Goal: Use online tool/utility: Utilize a website feature to perform a specific function

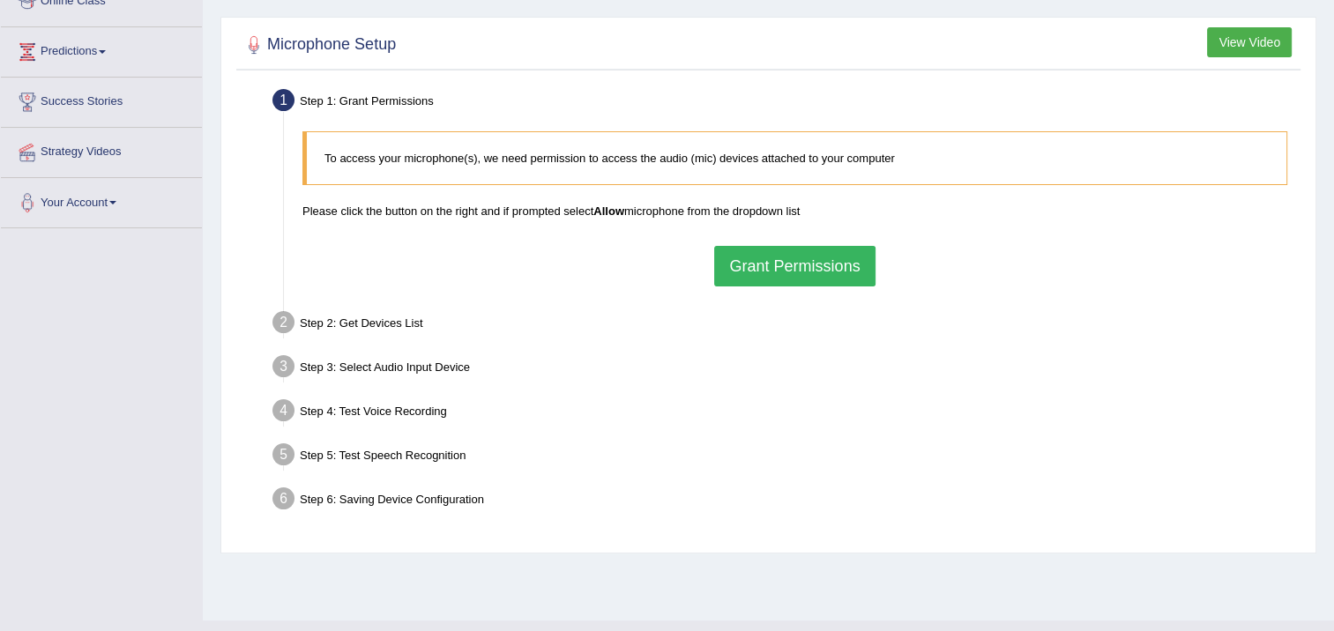
scroll to position [265, 0]
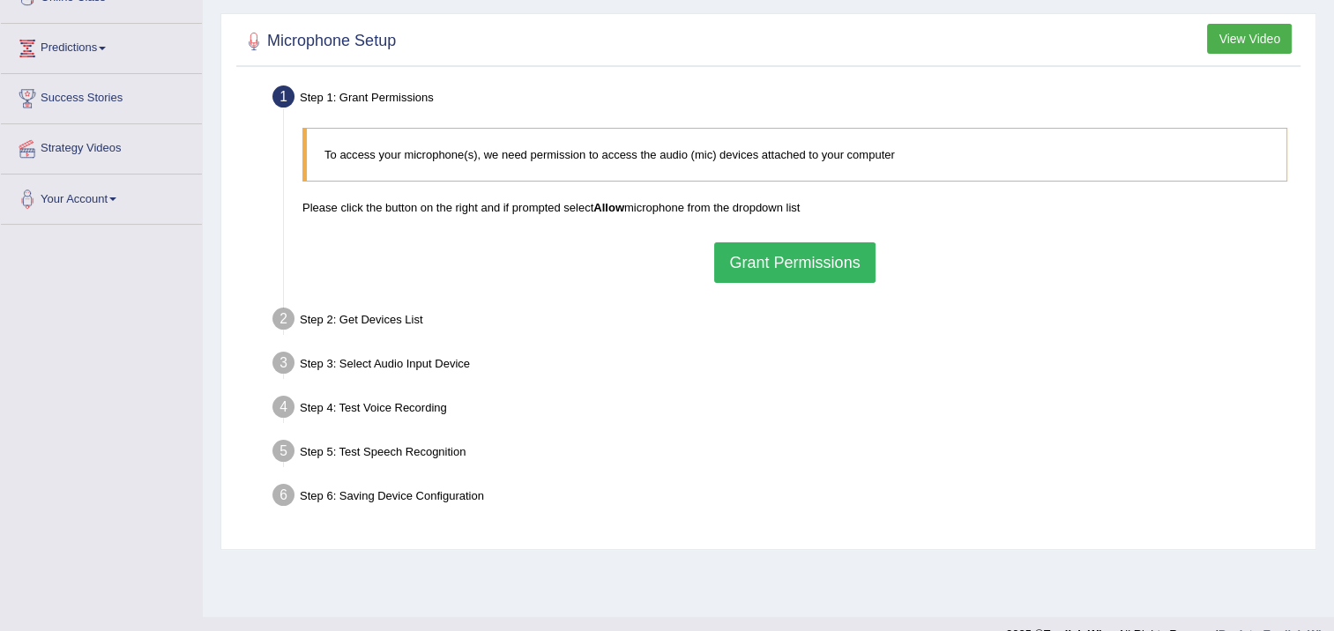
click at [794, 263] on button "Grant Permissions" at bounding box center [794, 263] width 161 height 41
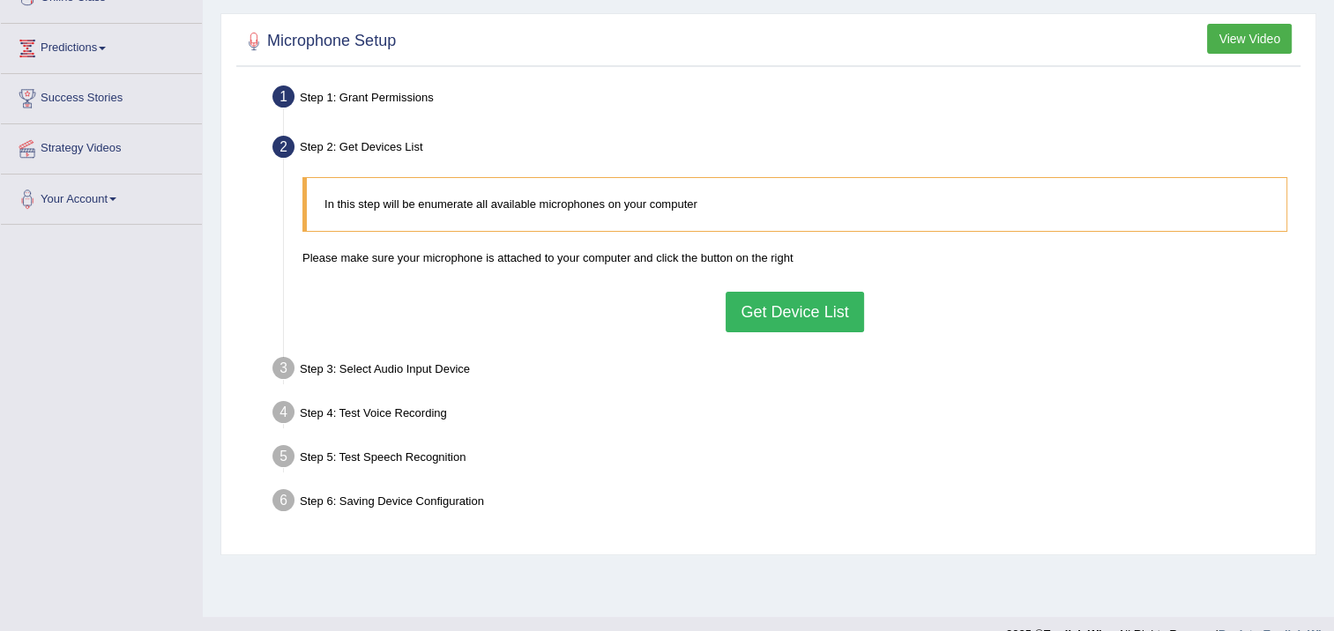
click at [818, 313] on button "Get Device List" at bounding box center [795, 312] width 138 height 41
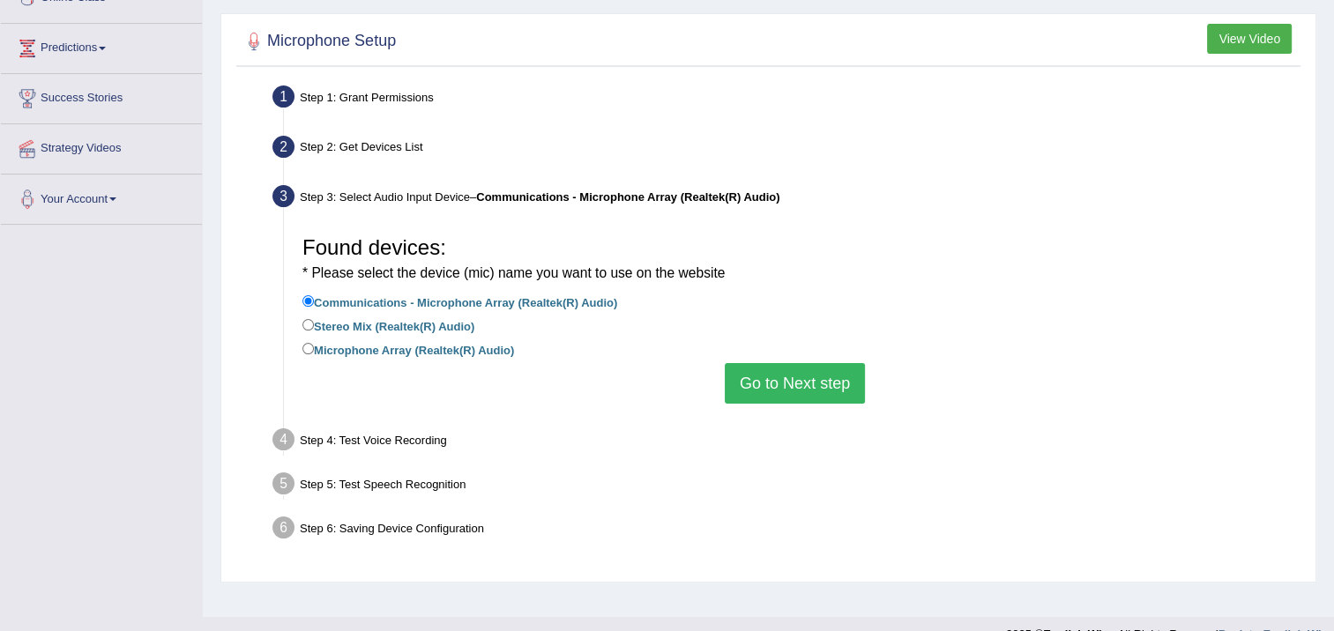
click at [793, 403] on div "Found devices: * Please select the device (mic) name you want to use on the web…" at bounding box center [795, 316] width 1003 height 194
click at [794, 391] on button "Go to Next step" at bounding box center [795, 383] width 140 height 41
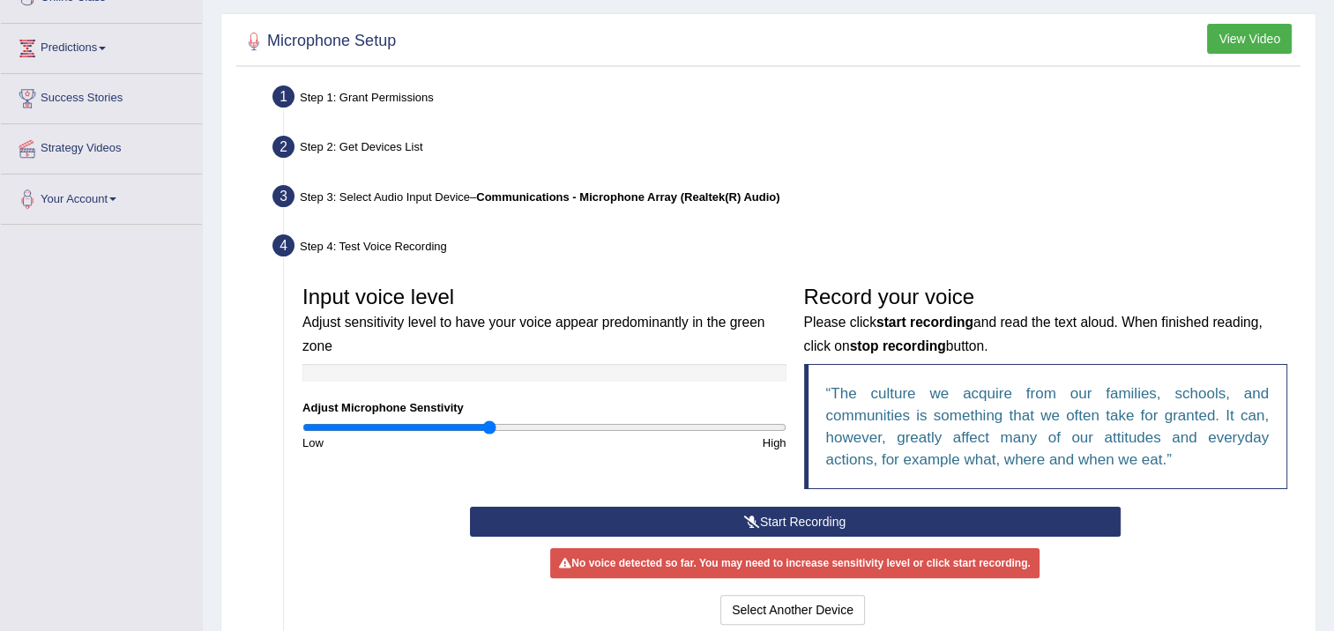
scroll to position [353, 0]
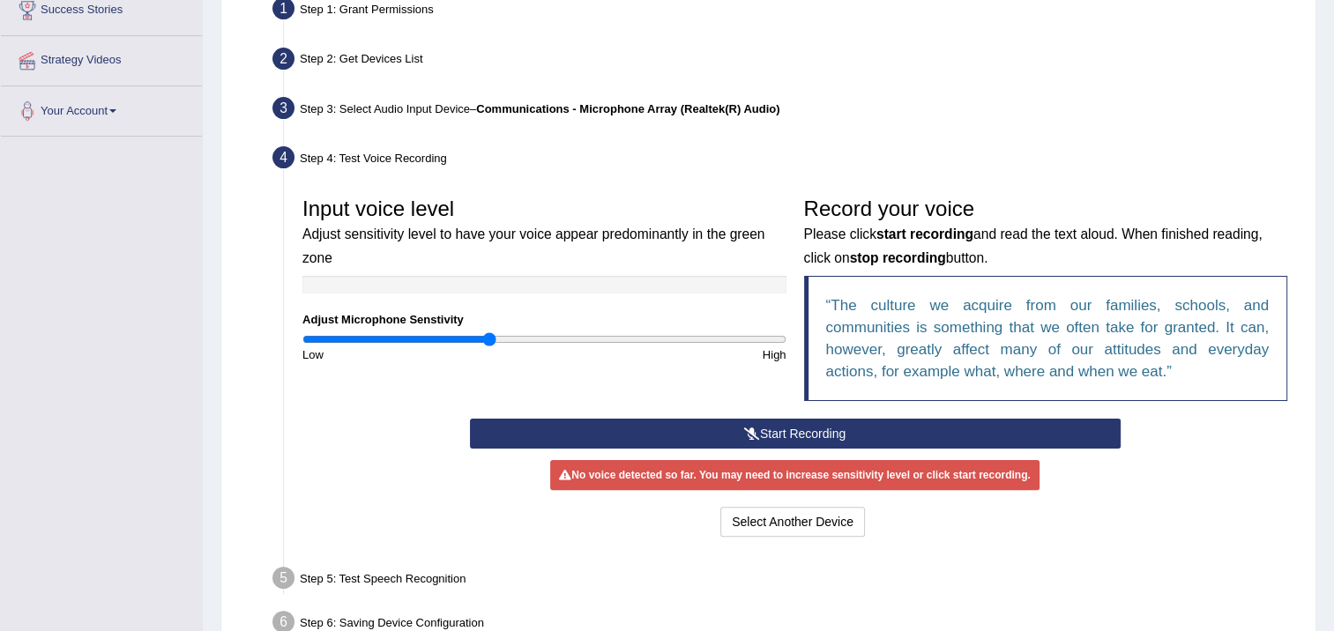
click at [809, 440] on button "Start Recording" at bounding box center [795, 434] width 651 height 30
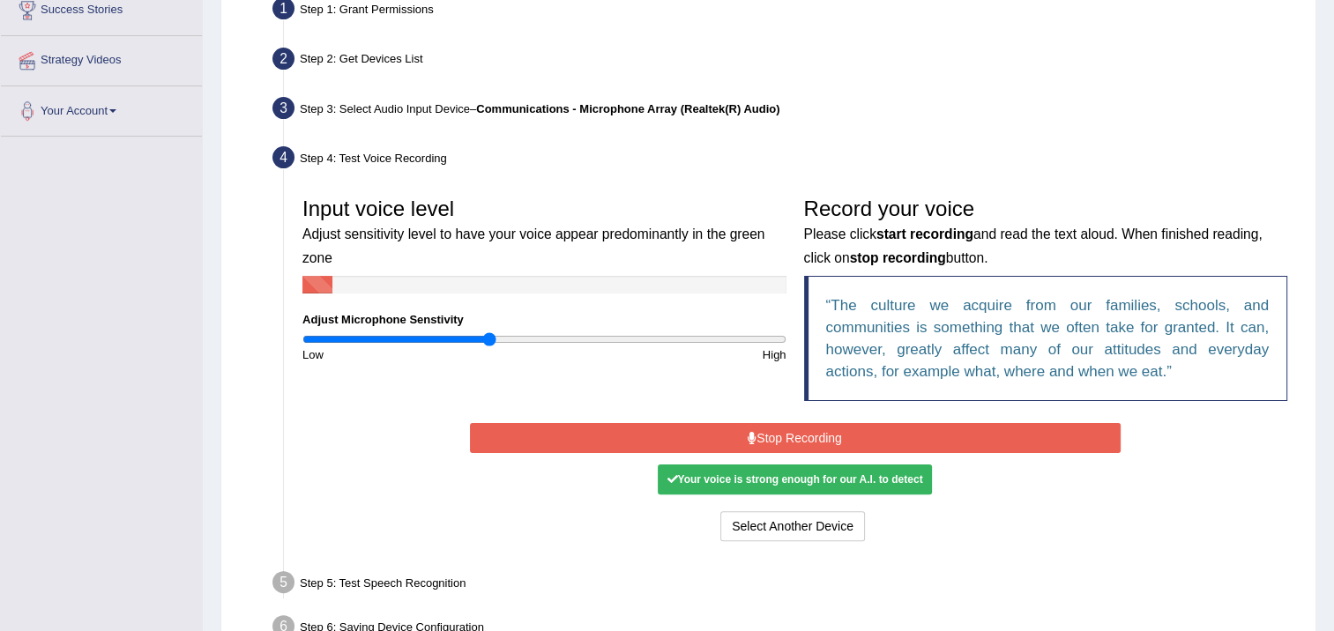
click at [810, 483] on div "Your voice is strong enough for our A.I. to detect" at bounding box center [794, 480] width 273 height 30
click at [812, 430] on button "Stop Recording" at bounding box center [795, 438] width 651 height 30
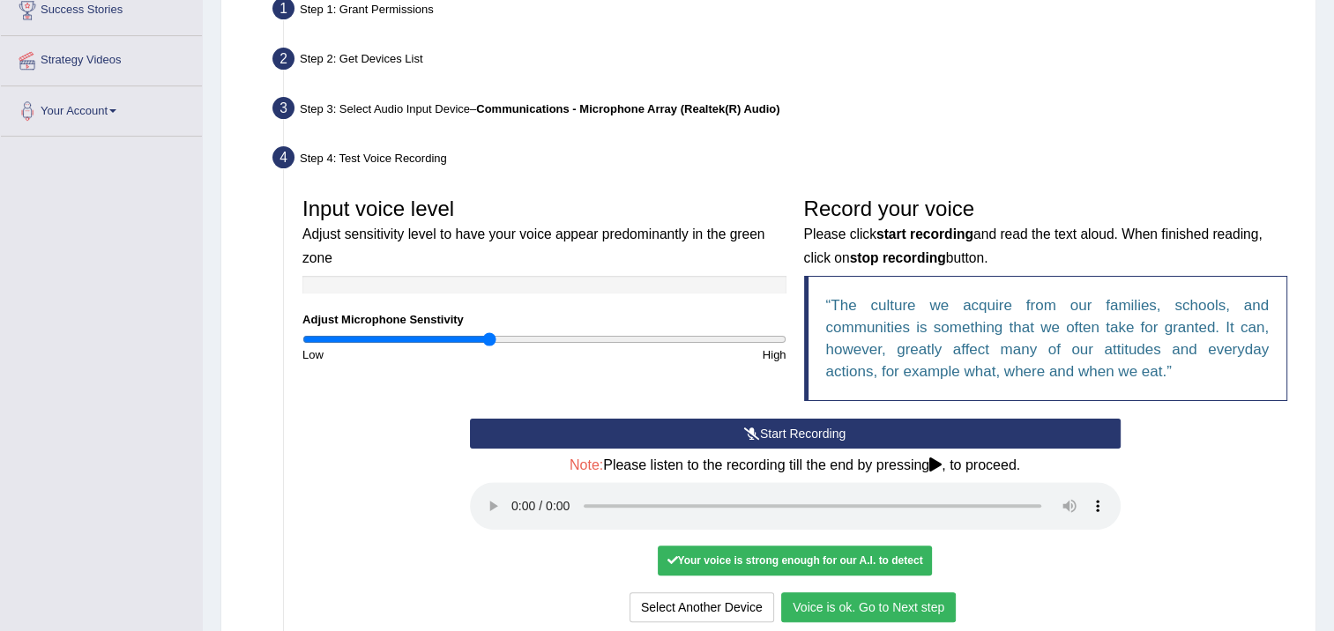
click at [914, 598] on button "Voice is ok. Go to Next step" at bounding box center [868, 608] width 175 height 30
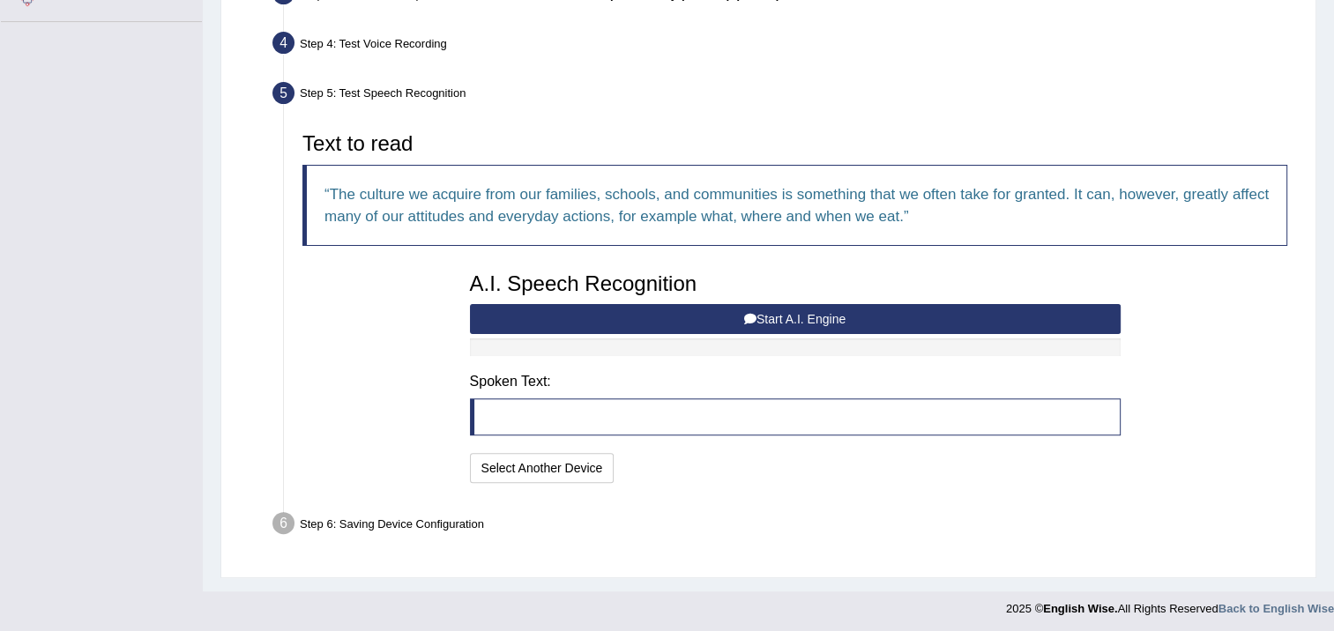
scroll to position [469, 0]
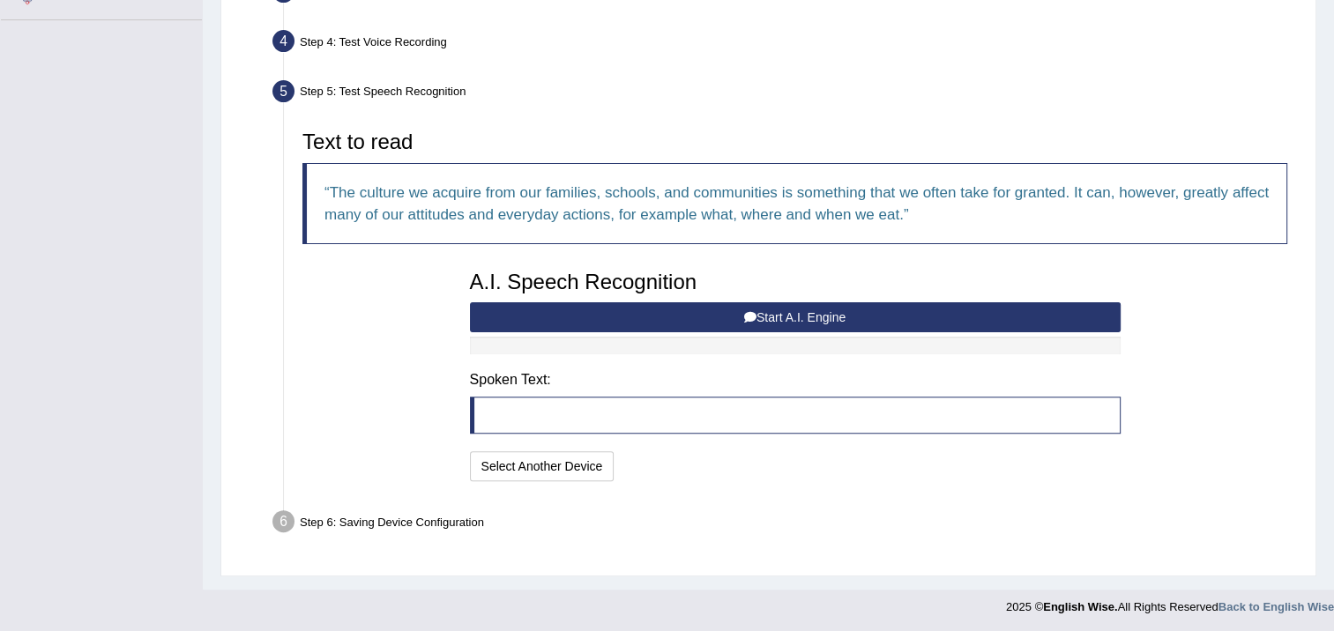
click at [830, 305] on button "Start A.I. Engine" at bounding box center [795, 318] width 651 height 30
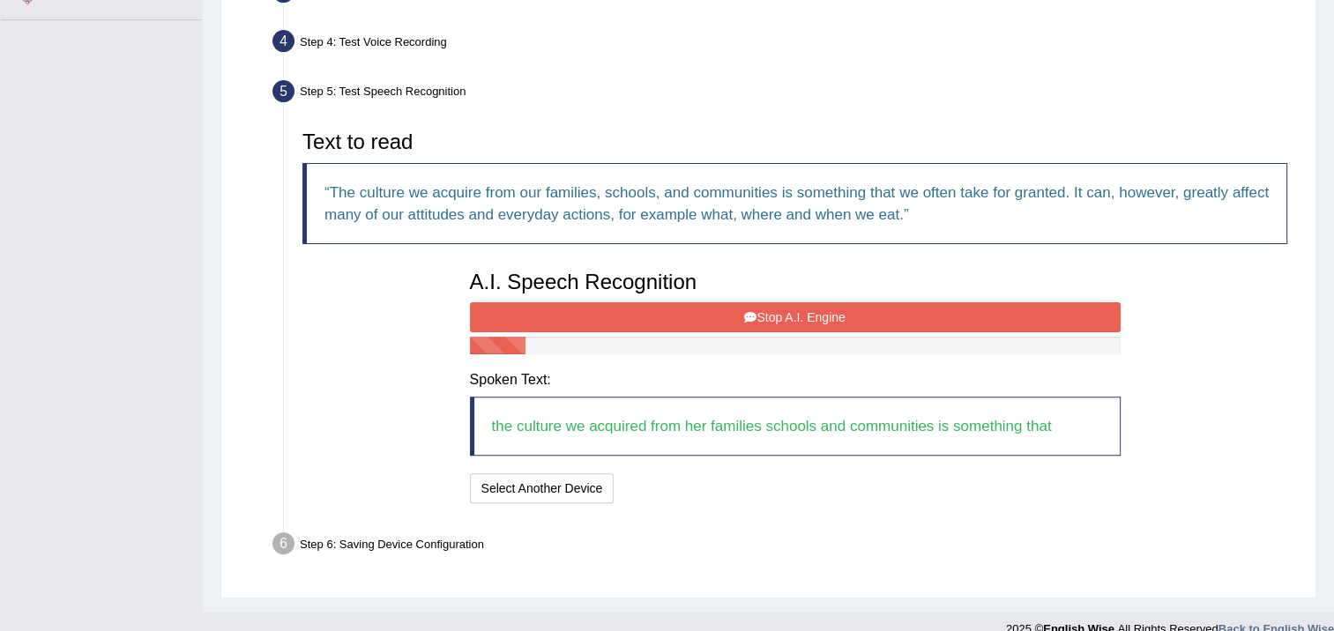
click at [829, 328] on button "Stop A.I. Engine" at bounding box center [795, 318] width 651 height 30
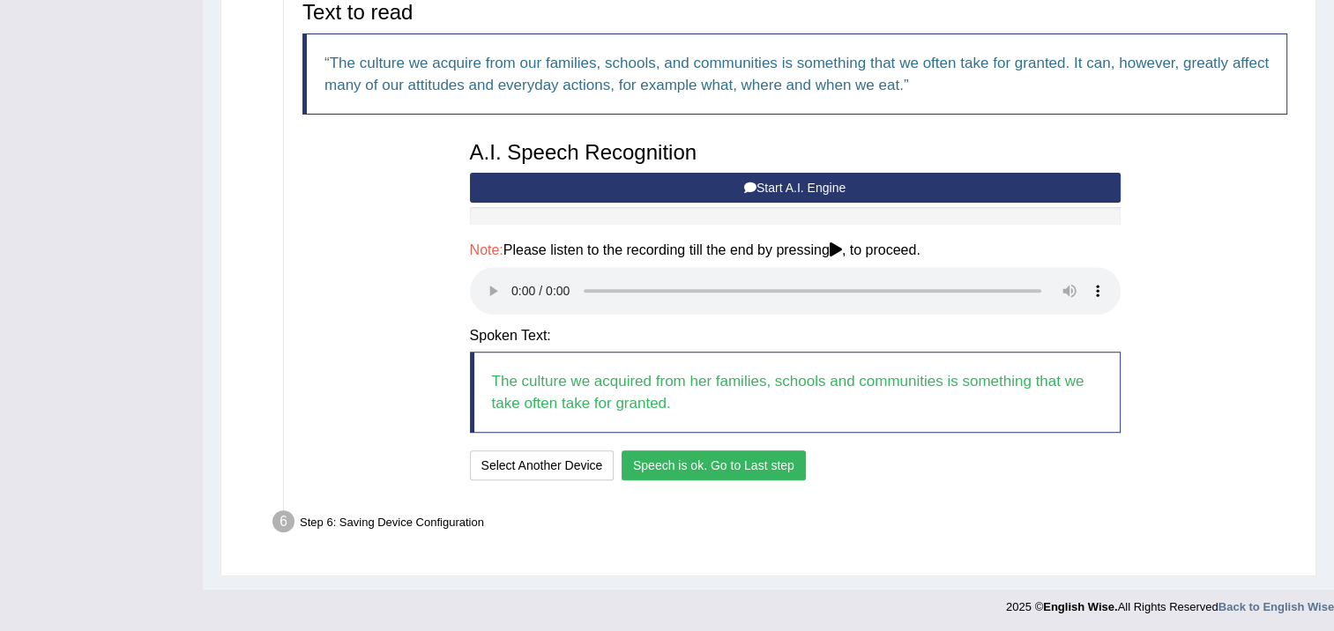
click at [779, 459] on button "Speech is ok. Go to Last step" at bounding box center [714, 466] width 184 height 30
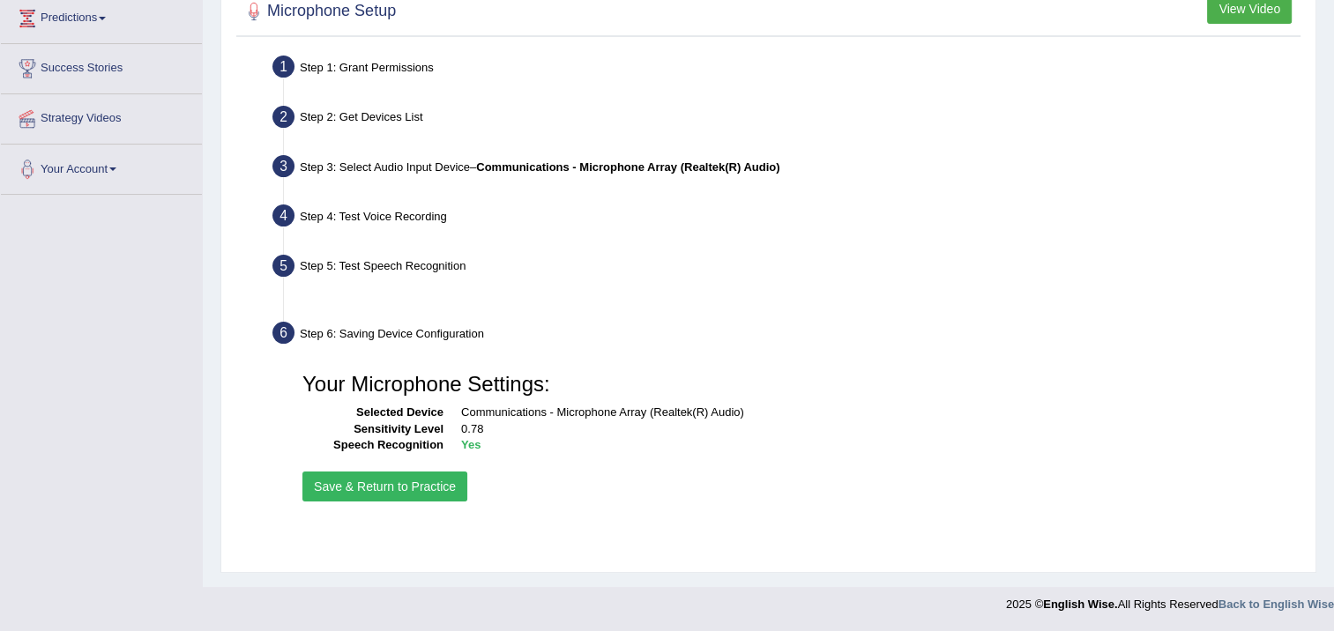
scroll to position [295, 0]
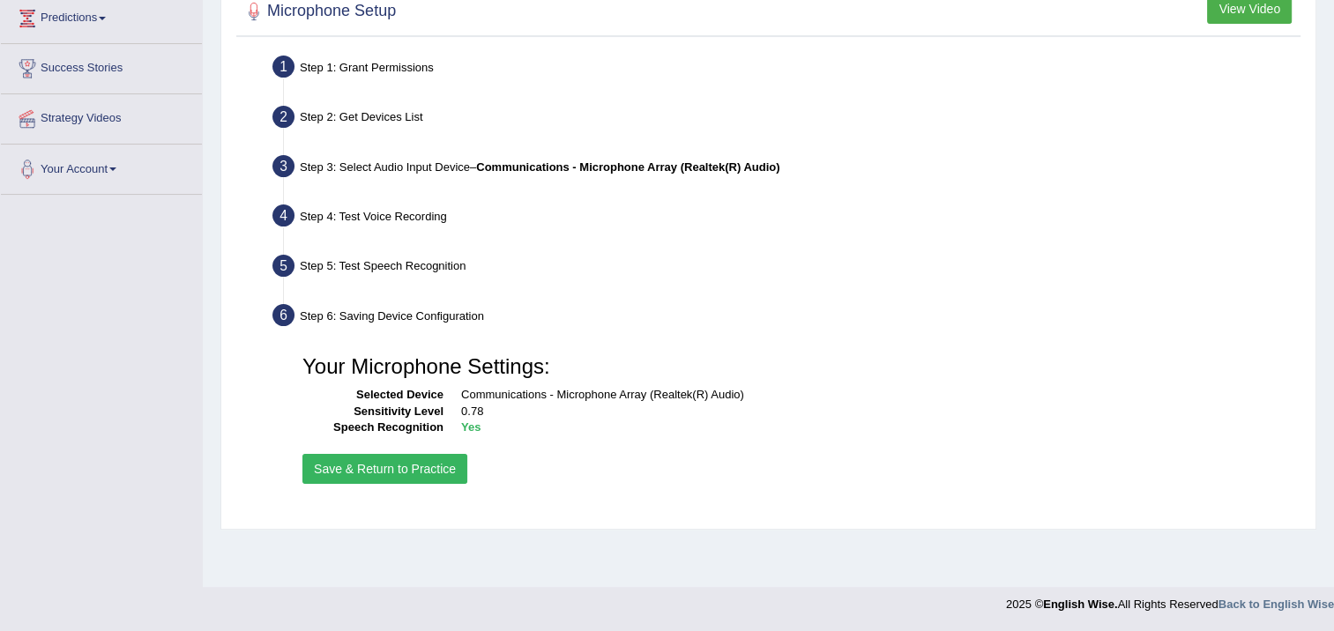
click at [386, 478] on button "Save & Return to Practice" at bounding box center [385, 469] width 165 height 30
